Goal: Task Accomplishment & Management: Use online tool/utility

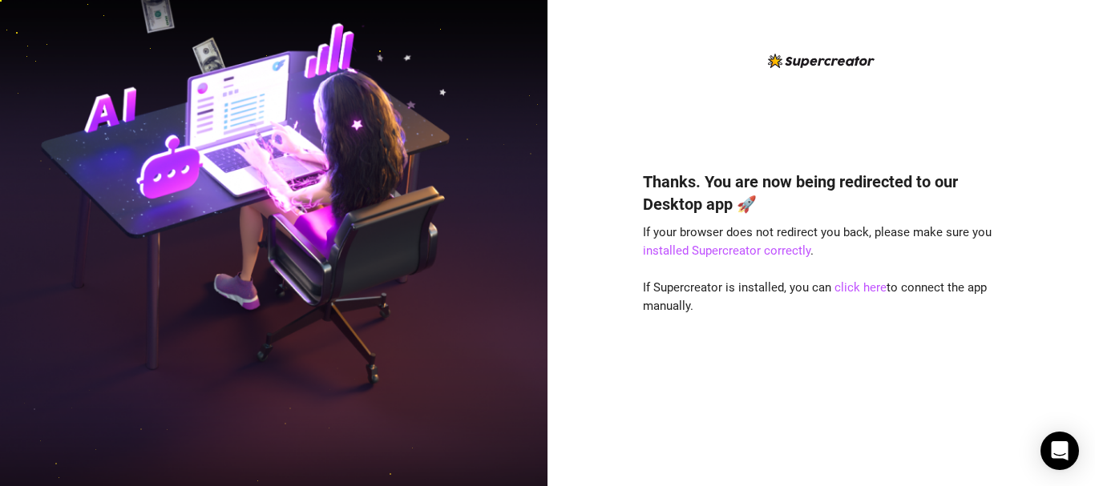
click at [743, 110] on div "Thanks. You are now being redirected to our Desktop app 🚀 If your browser does …" at bounding box center [821, 256] width 357 height 410
click at [872, 289] on link "click here" at bounding box center [860, 287] width 52 height 14
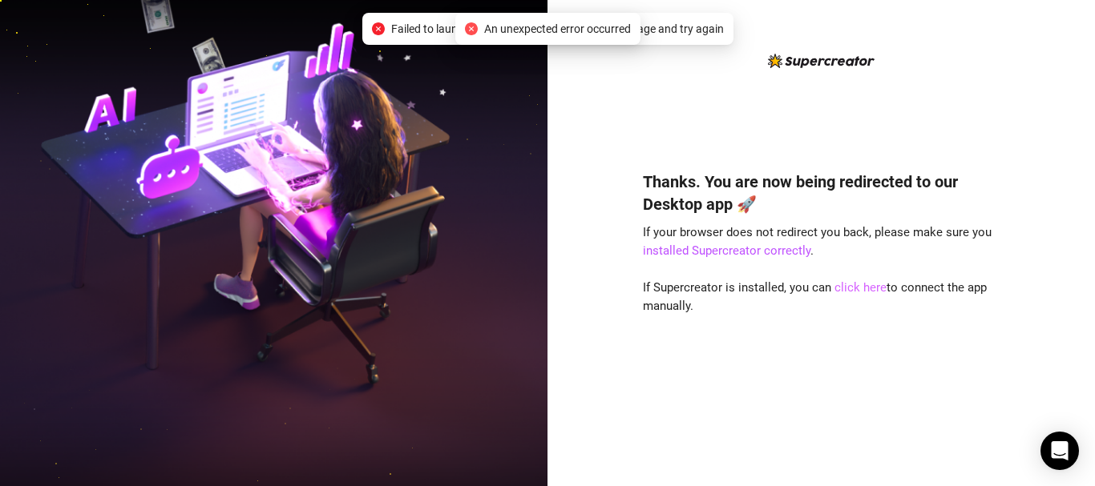
click at [849, 283] on link "click here" at bounding box center [860, 287] width 52 height 14
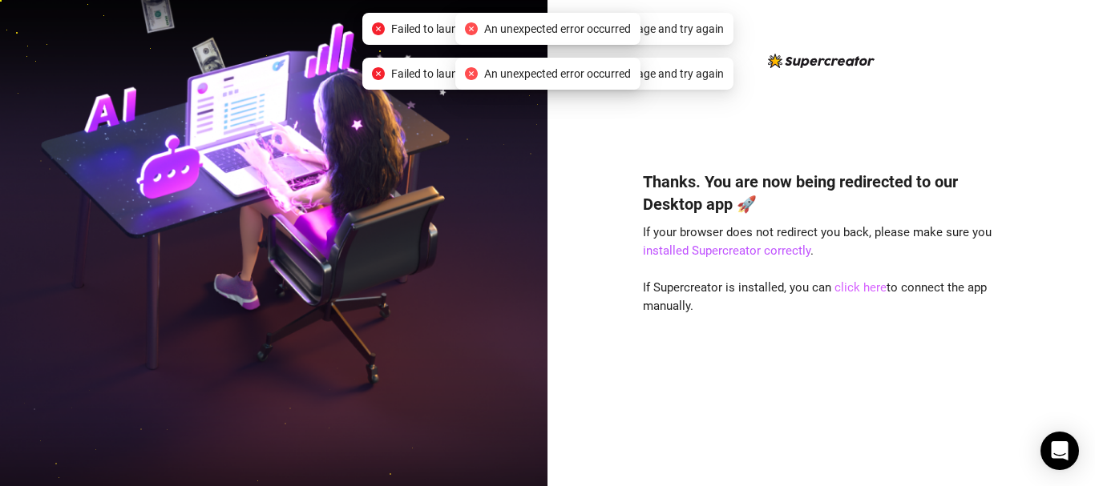
click at [849, 283] on link "click here" at bounding box center [860, 287] width 52 height 14
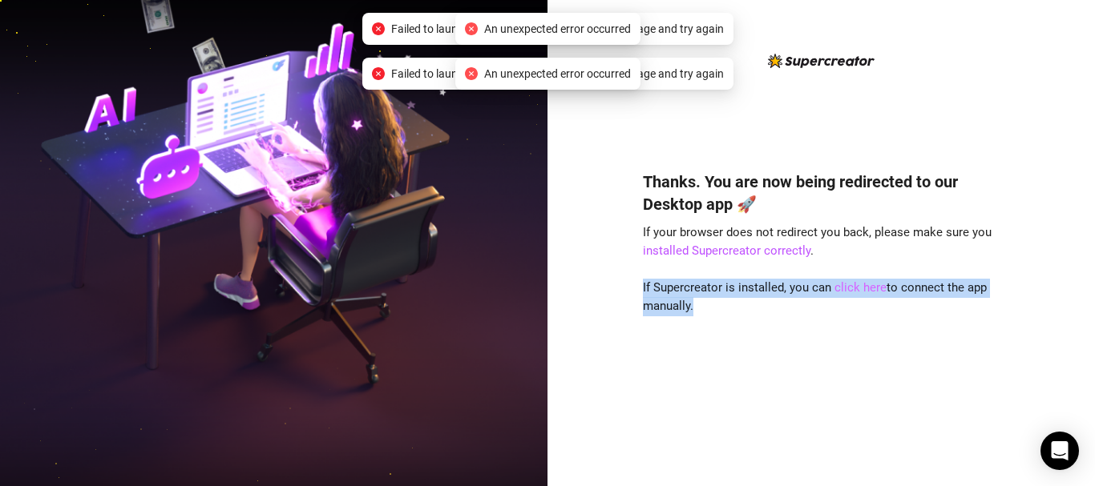
click at [849, 283] on link "click here" at bounding box center [860, 287] width 52 height 14
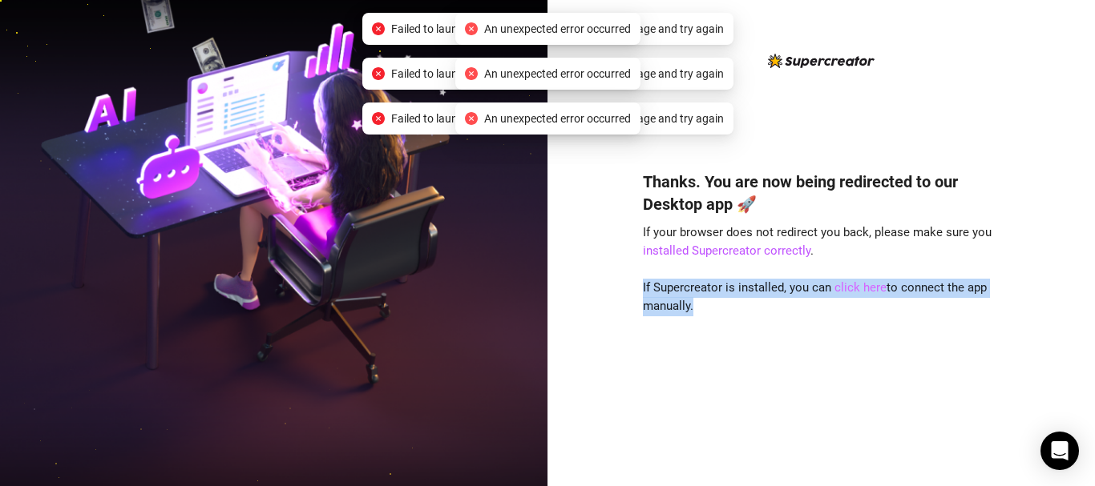
click at [849, 283] on link "click here" at bounding box center [860, 287] width 52 height 14
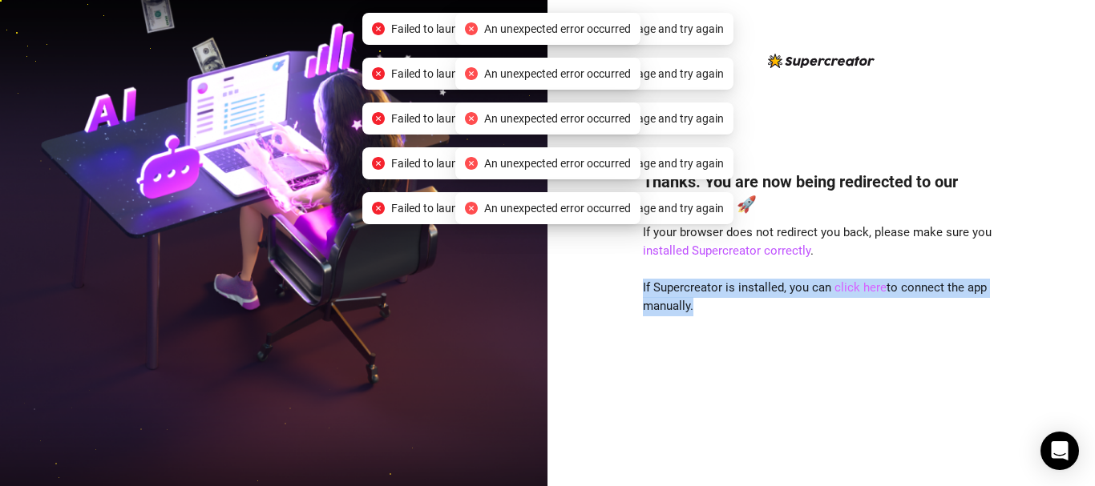
click at [849, 283] on link "click here" at bounding box center [860, 287] width 52 height 14
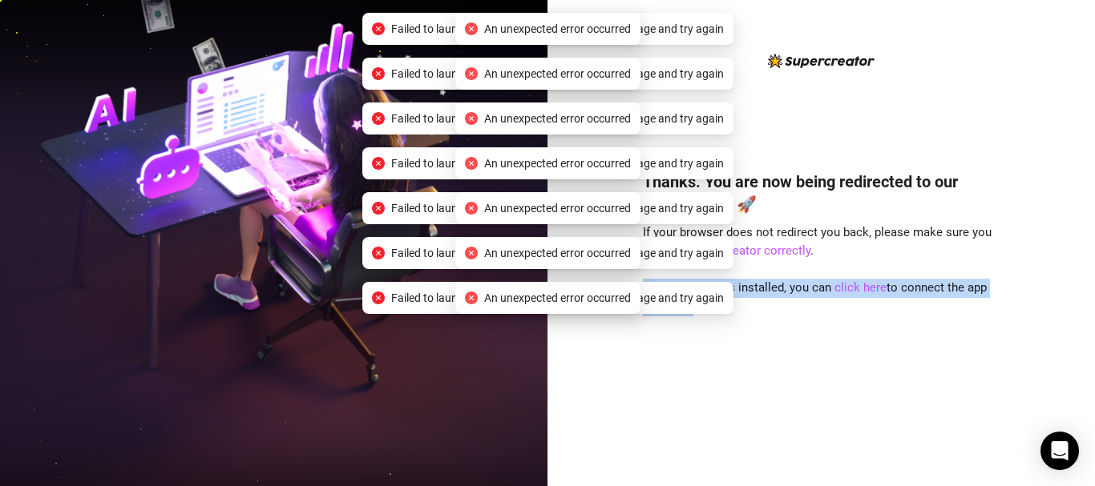
click at [837, 333] on div "Thanks. You are now being redirected to our Desktop app 🚀 If your browser does …" at bounding box center [821, 305] width 357 height 312
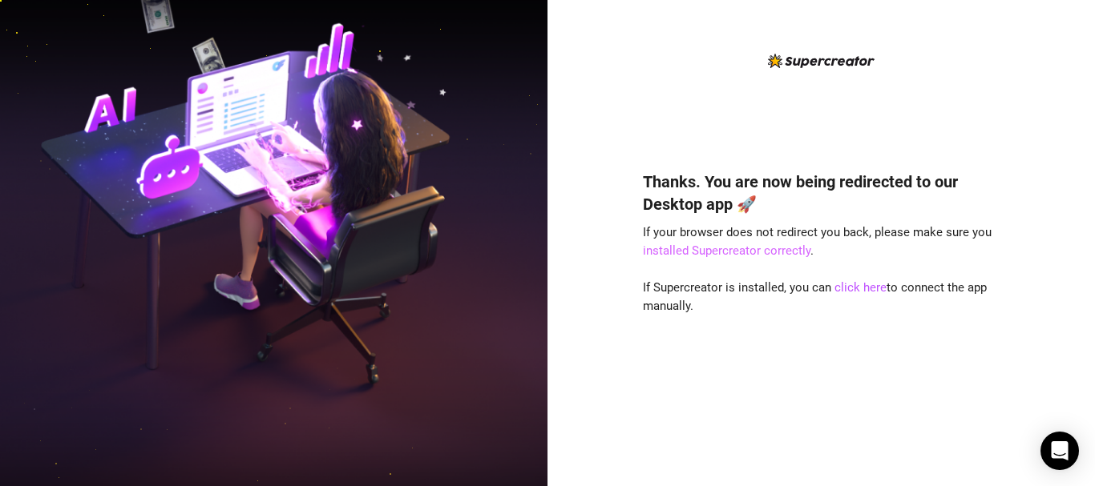
click at [749, 248] on link "installed Supercreator correctly" at bounding box center [726, 251] width 167 height 14
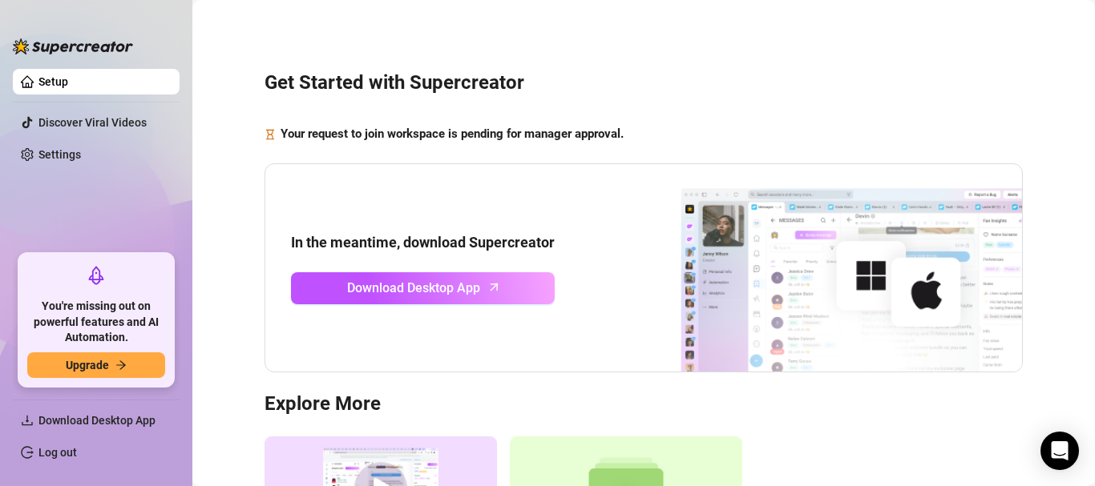
click at [68, 75] on link "Setup" at bounding box center [53, 81] width 30 height 13
click at [48, 76] on link "Setup" at bounding box center [53, 81] width 30 height 13
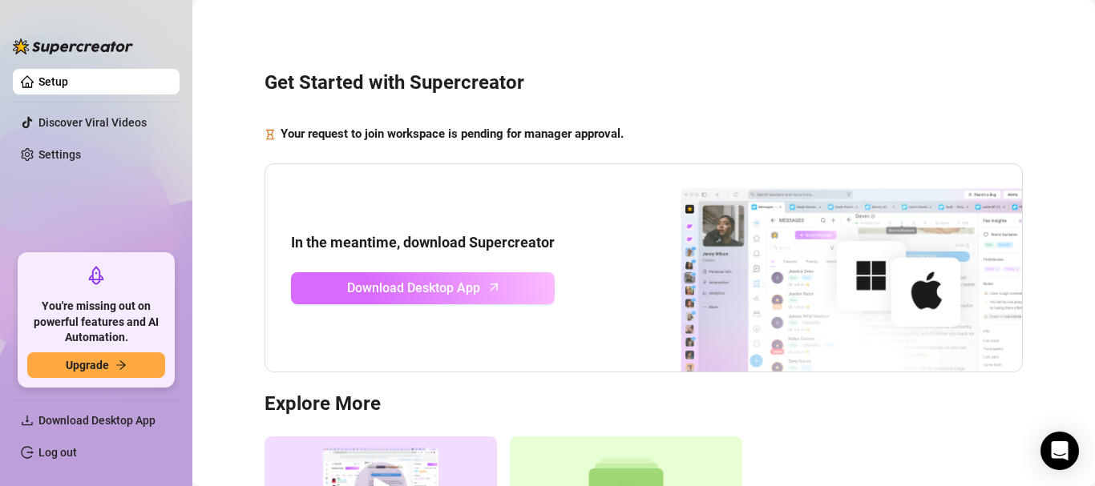
click at [389, 281] on span "Download Desktop App" at bounding box center [413, 288] width 133 height 20
